Goal: Register for event/course

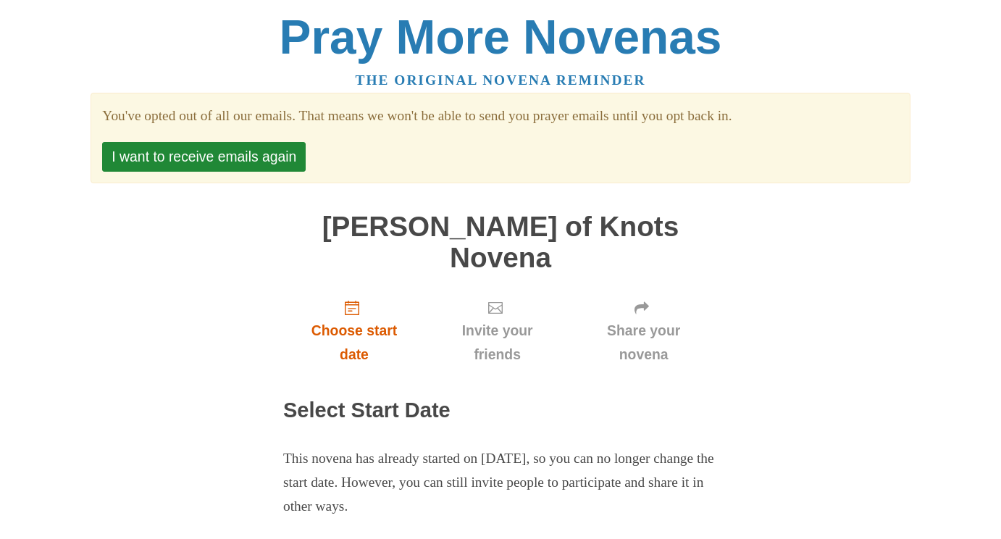
click at [358, 301] on icon "Choose start date" at bounding box center [352, 308] width 14 height 14
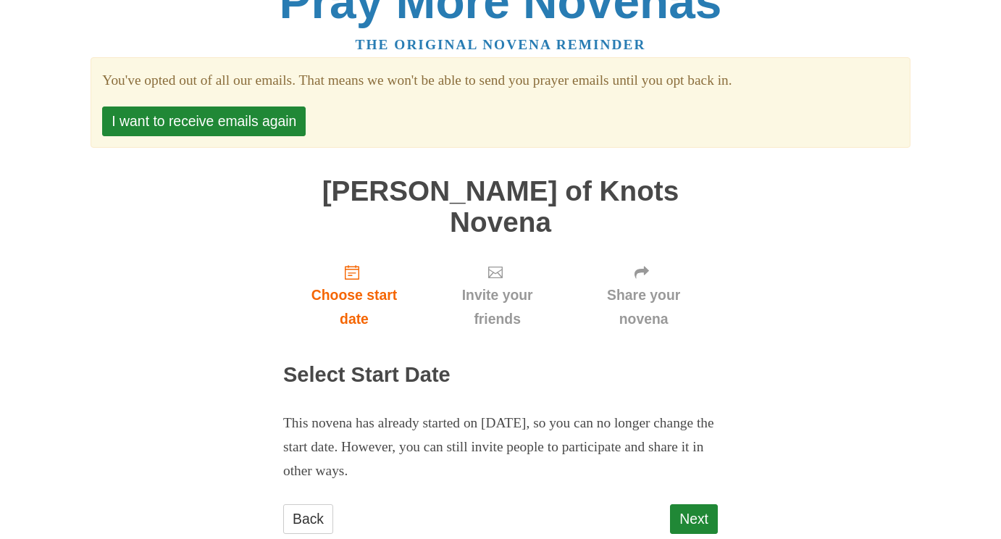
scroll to position [35, 0]
click at [357, 266] on use "Choose start date" at bounding box center [352, 273] width 14 height 14
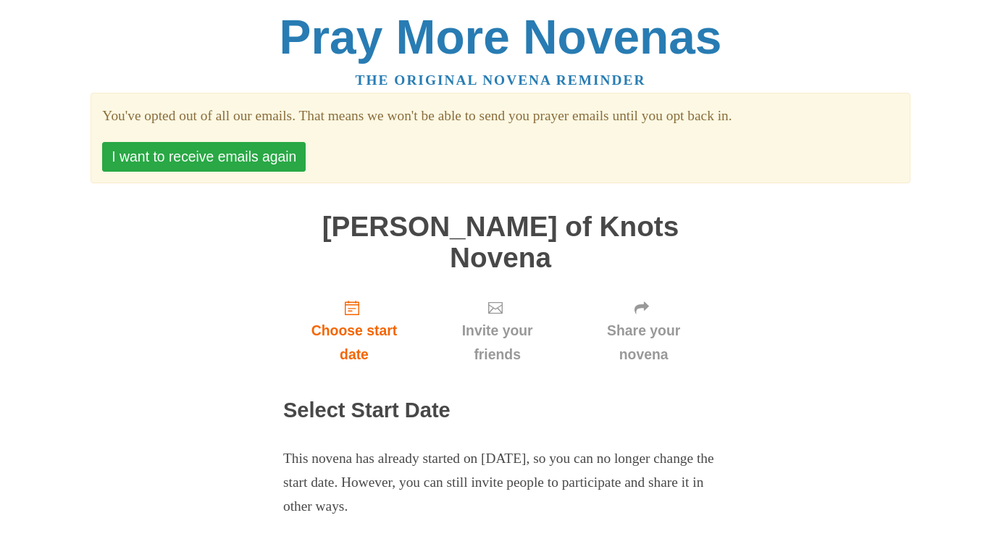
click at [281, 151] on button "I want to receive emails again" at bounding box center [204, 157] width 204 height 30
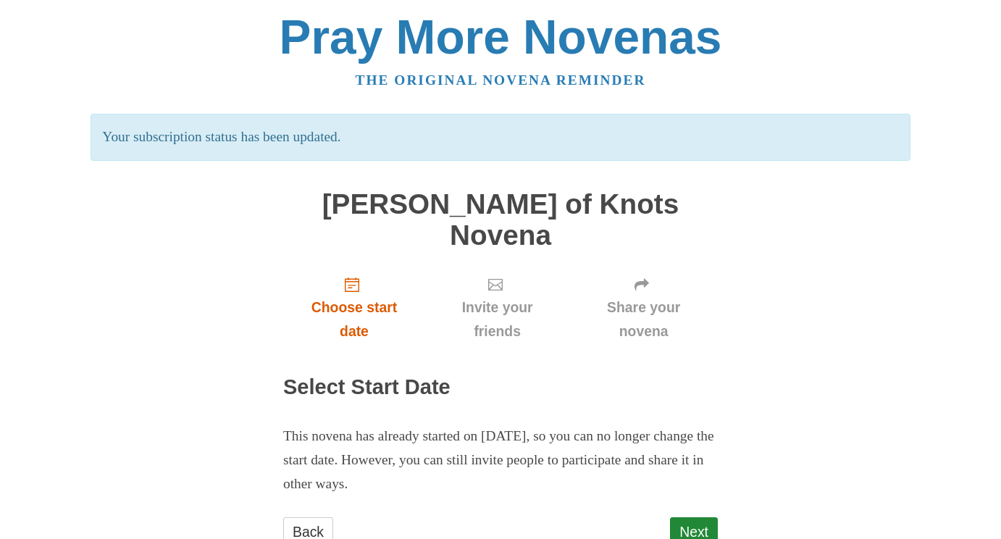
click at [357, 296] on span "Choose start date" at bounding box center [354, 320] width 113 height 48
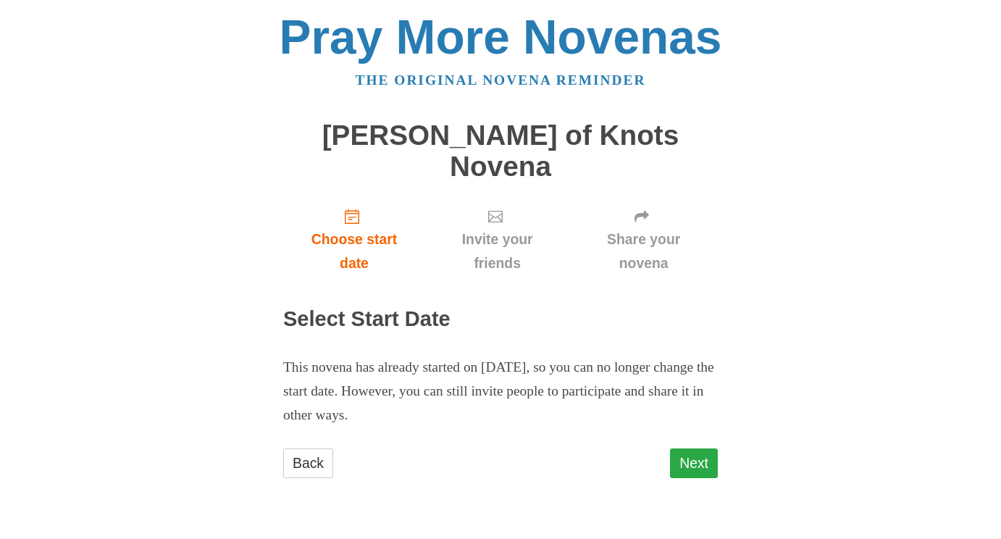
click at [695, 449] on link "Next" at bounding box center [694, 464] width 48 height 30
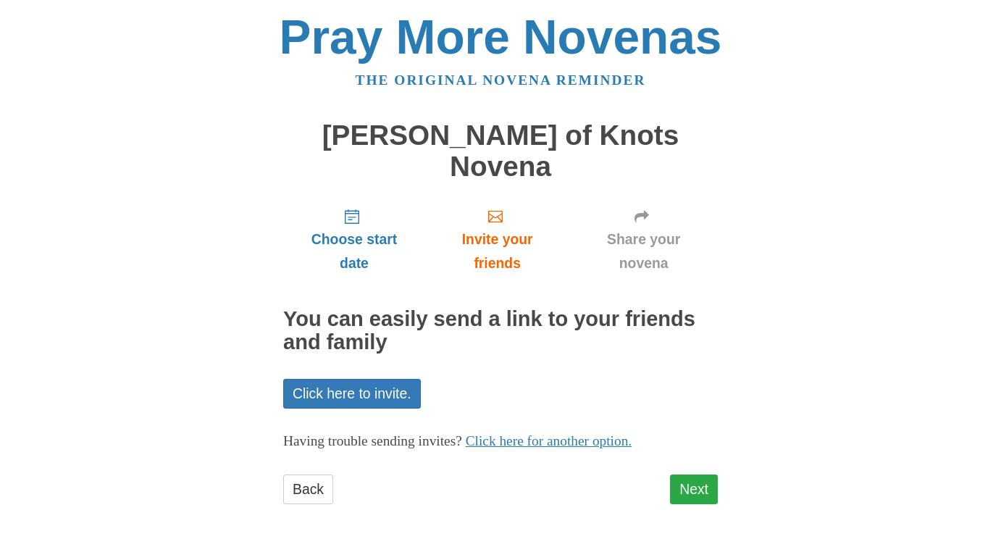
click at [701, 475] on link "Next" at bounding box center [694, 490] width 48 height 30
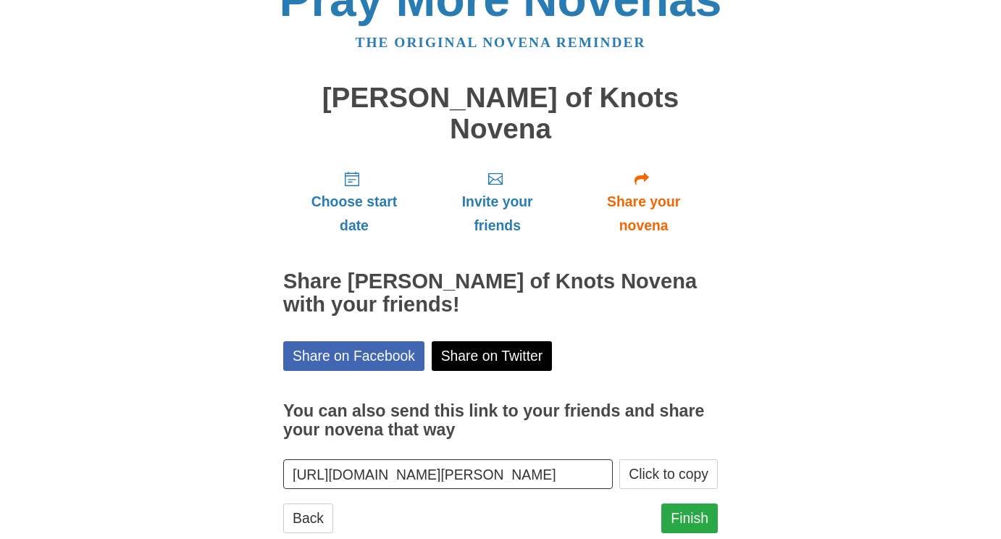
scroll to position [37, 0]
click at [454, 460] on input "https://www.praymorenovenas.com/mary-undoer-knots-novena/1242820" at bounding box center [448, 475] width 330 height 30
click at [680, 504] on link "Finish" at bounding box center [690, 519] width 57 height 30
